Goal: Find specific page/section: Find specific page/section

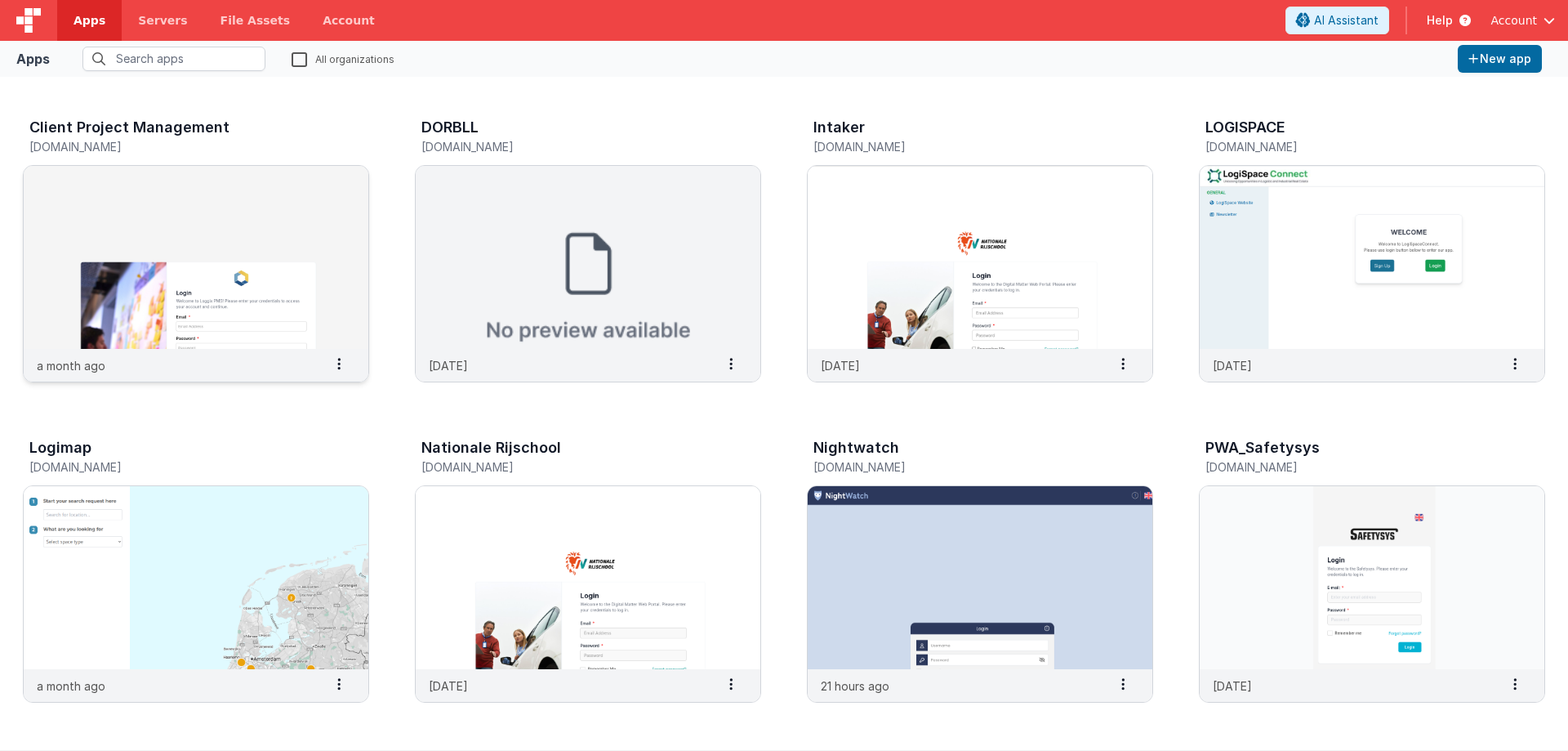
click at [242, 235] on img at bounding box center [196, 257] width 345 height 183
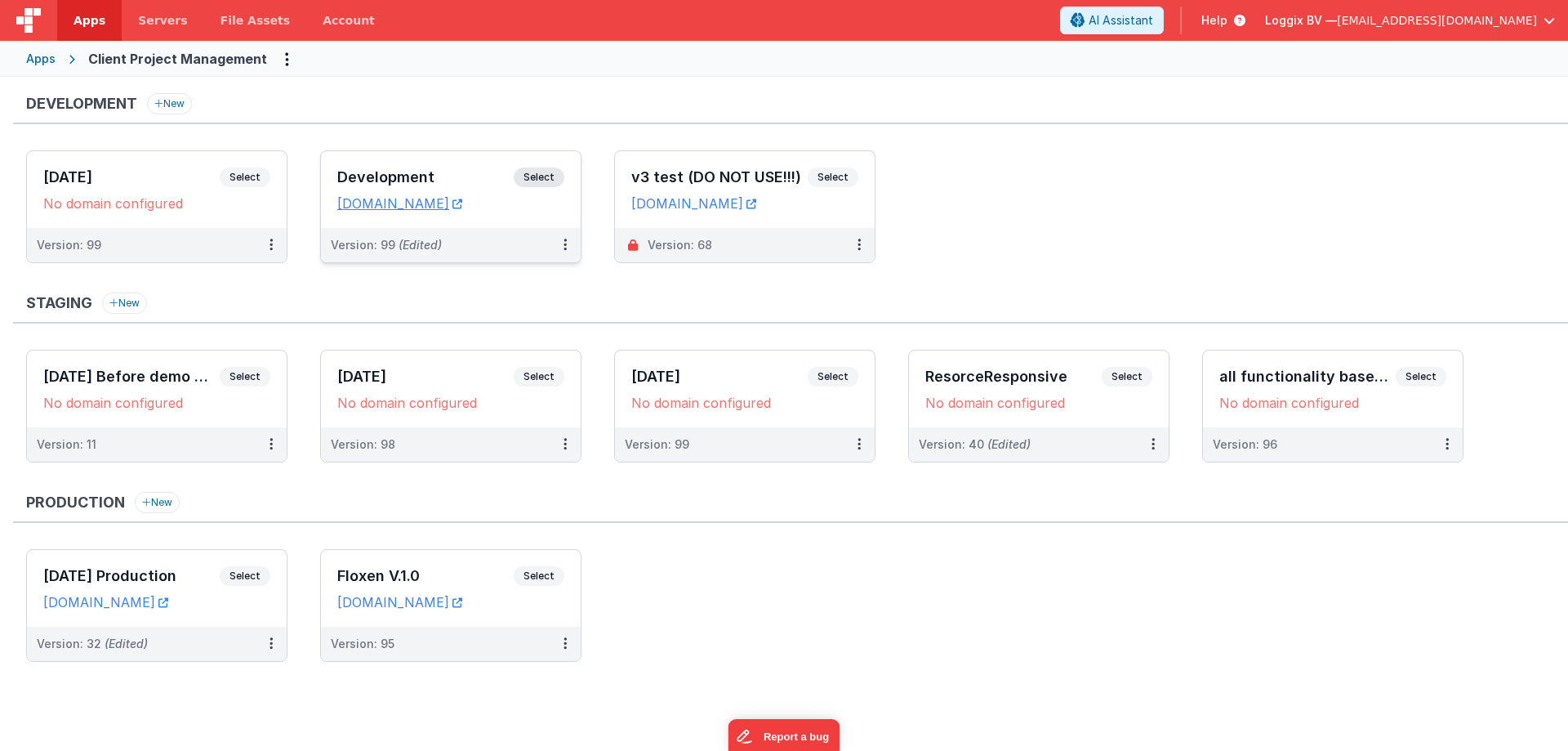
click at [558, 173] on span "Select" at bounding box center [539, 177] width 51 height 20
